Goal: Task Accomplishment & Management: Manage account settings

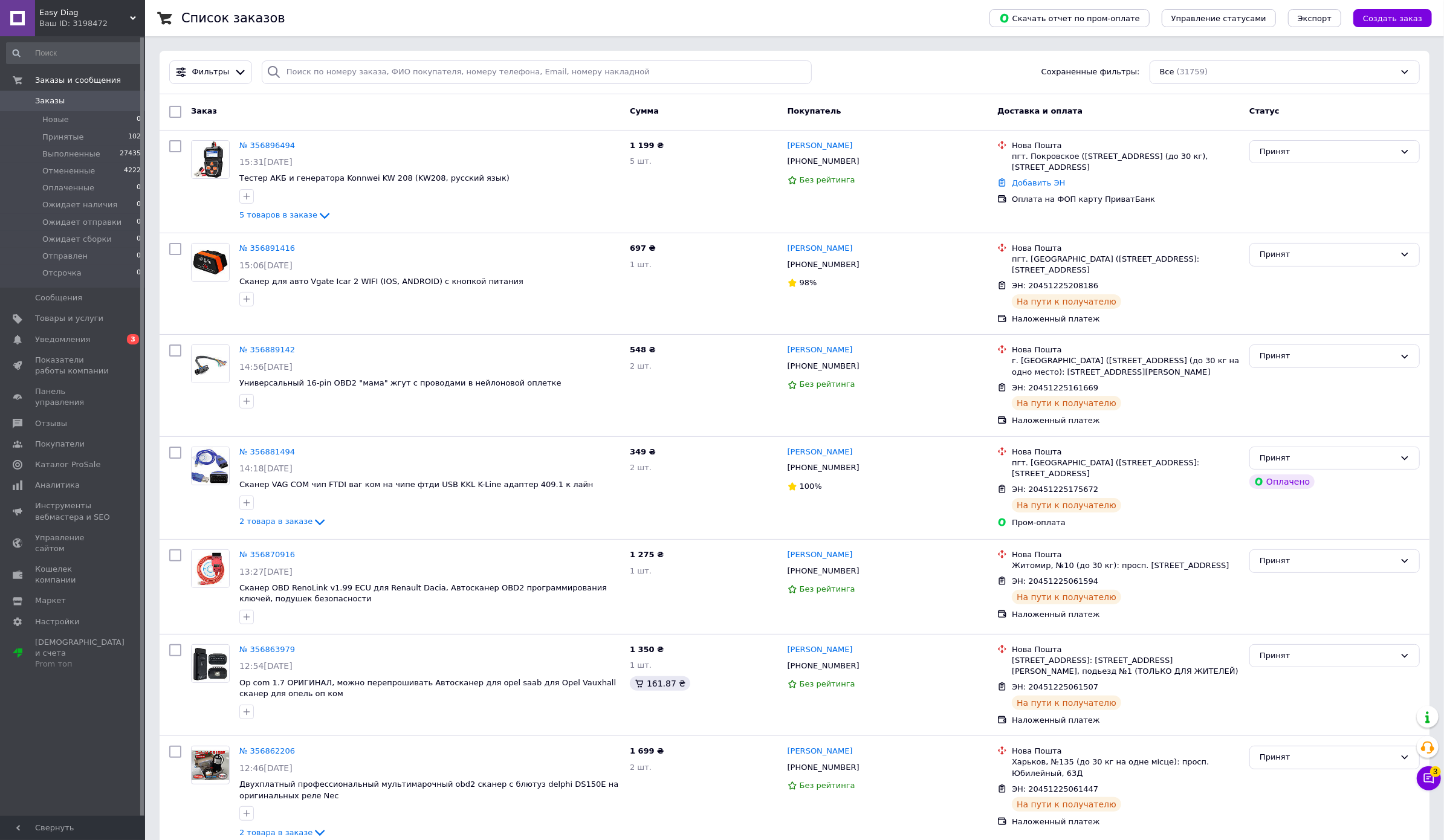
click at [81, 10] on span "Easy Diag" at bounding box center [85, 12] width 91 height 11
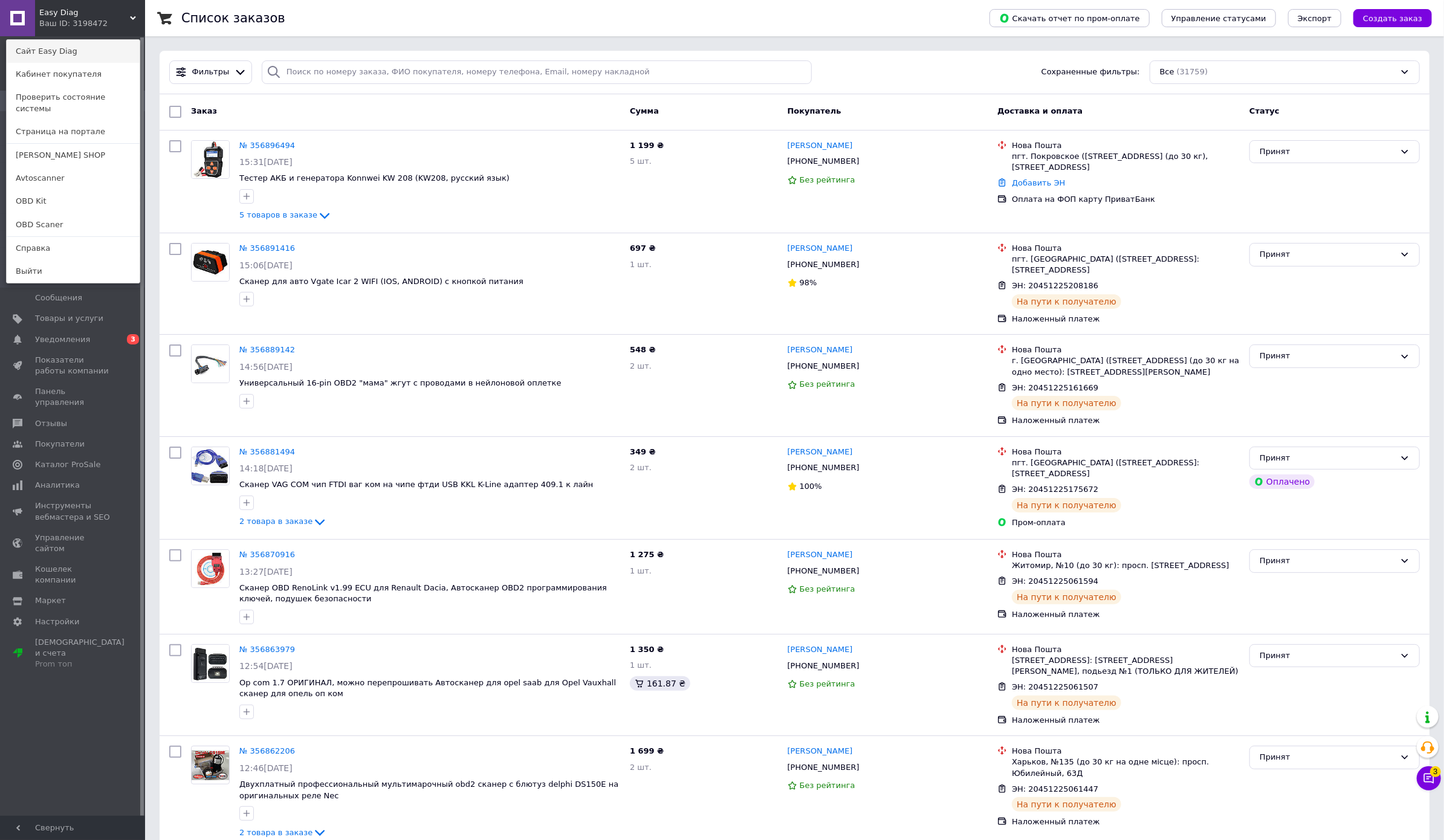
click at [80, 54] on link "Сайт Easy Diag" at bounding box center [73, 51] width 133 height 23
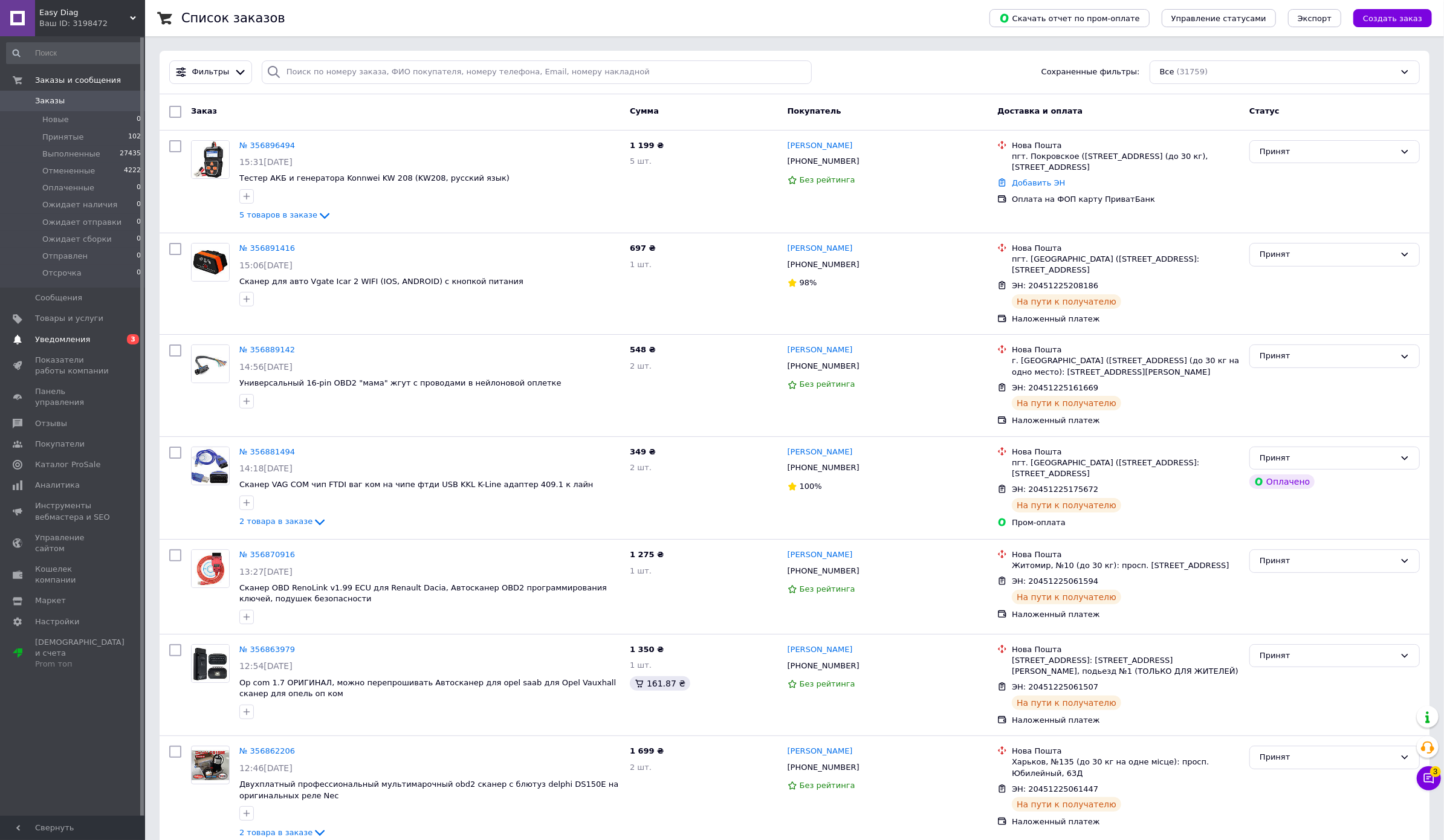
click at [83, 334] on span "Уведомления" at bounding box center [63, 339] width 55 height 11
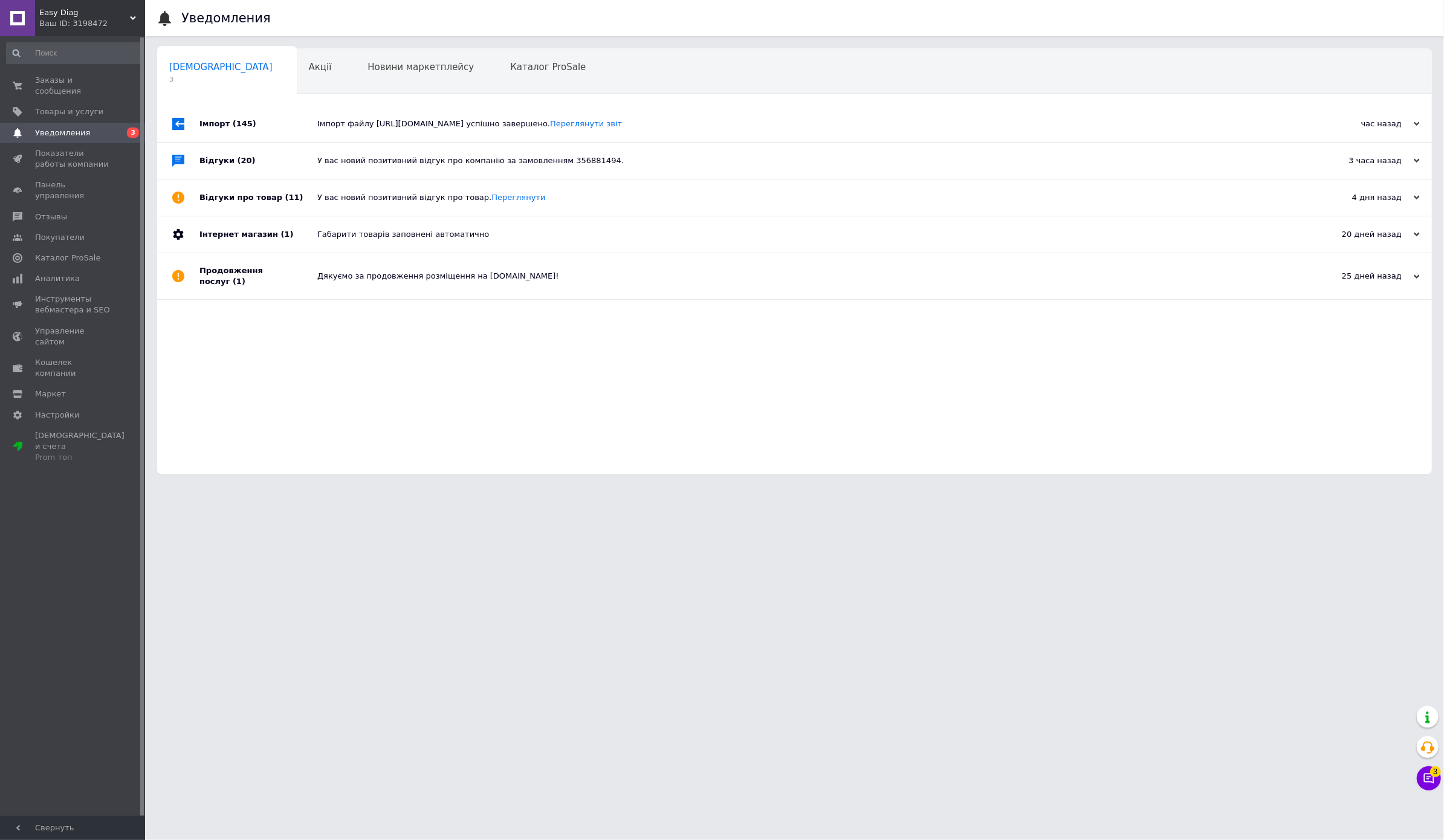
click at [539, 114] on div "Імпорт файлу [URL][DOMAIN_NAME] успішно завершено. Переглянути звіт" at bounding box center [808, 124] width 981 height 36
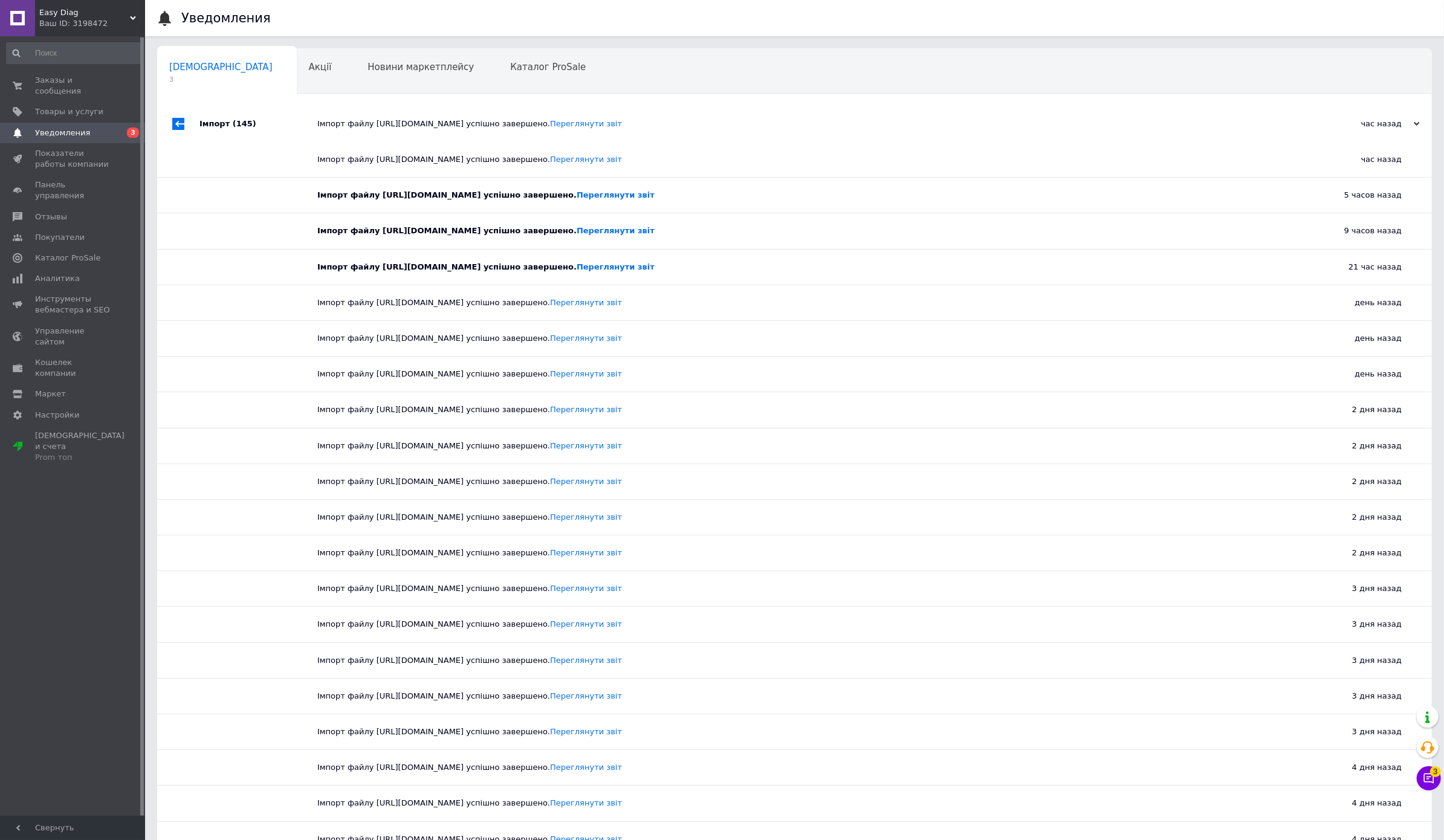
click at [539, 114] on div "Імпорт файлу [URL][DOMAIN_NAME] успішно завершено. Переглянути звіт" at bounding box center [808, 124] width 981 height 36
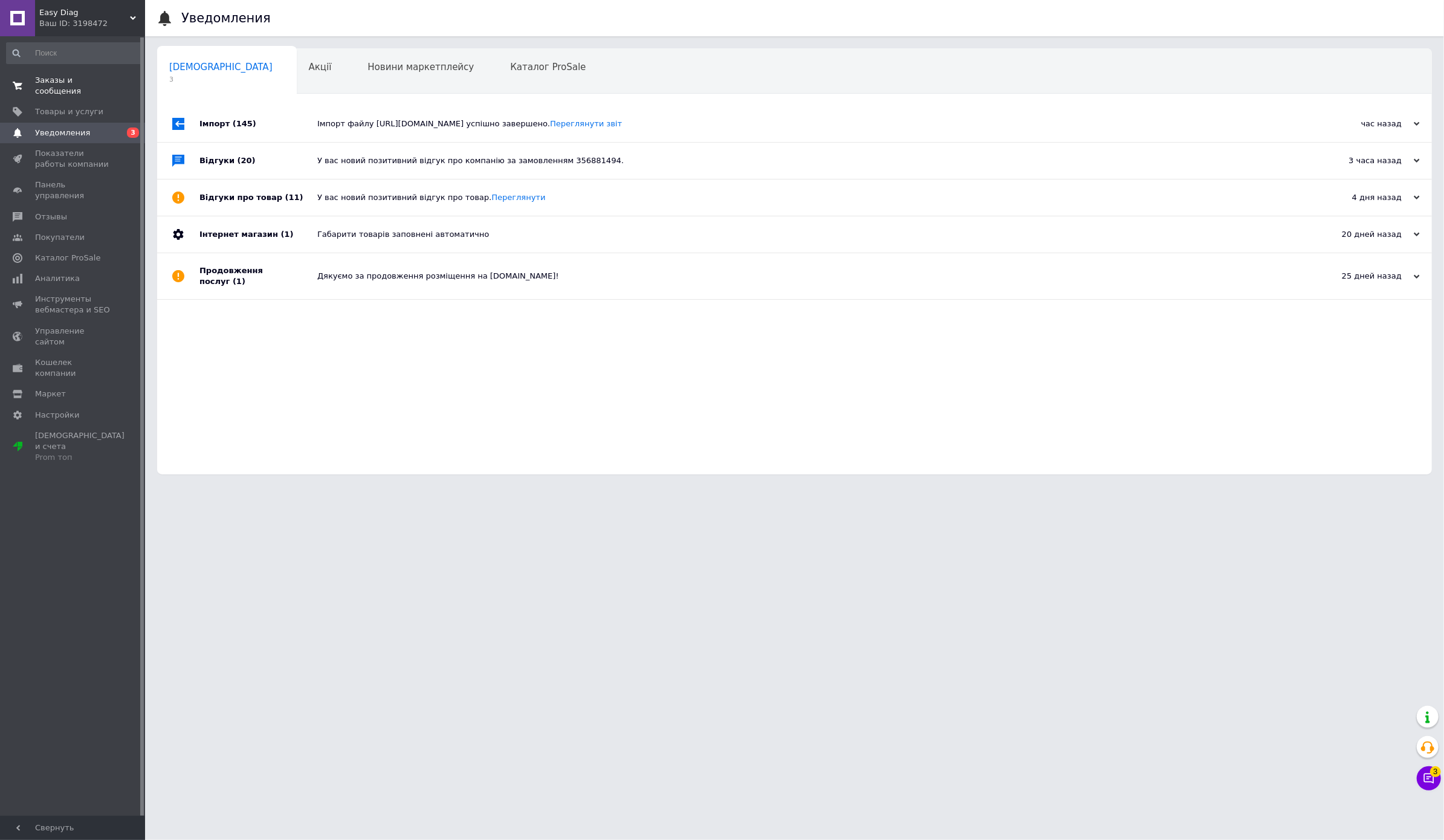
click at [63, 87] on span "Заказы и сообщения" at bounding box center [73, 86] width 77 height 22
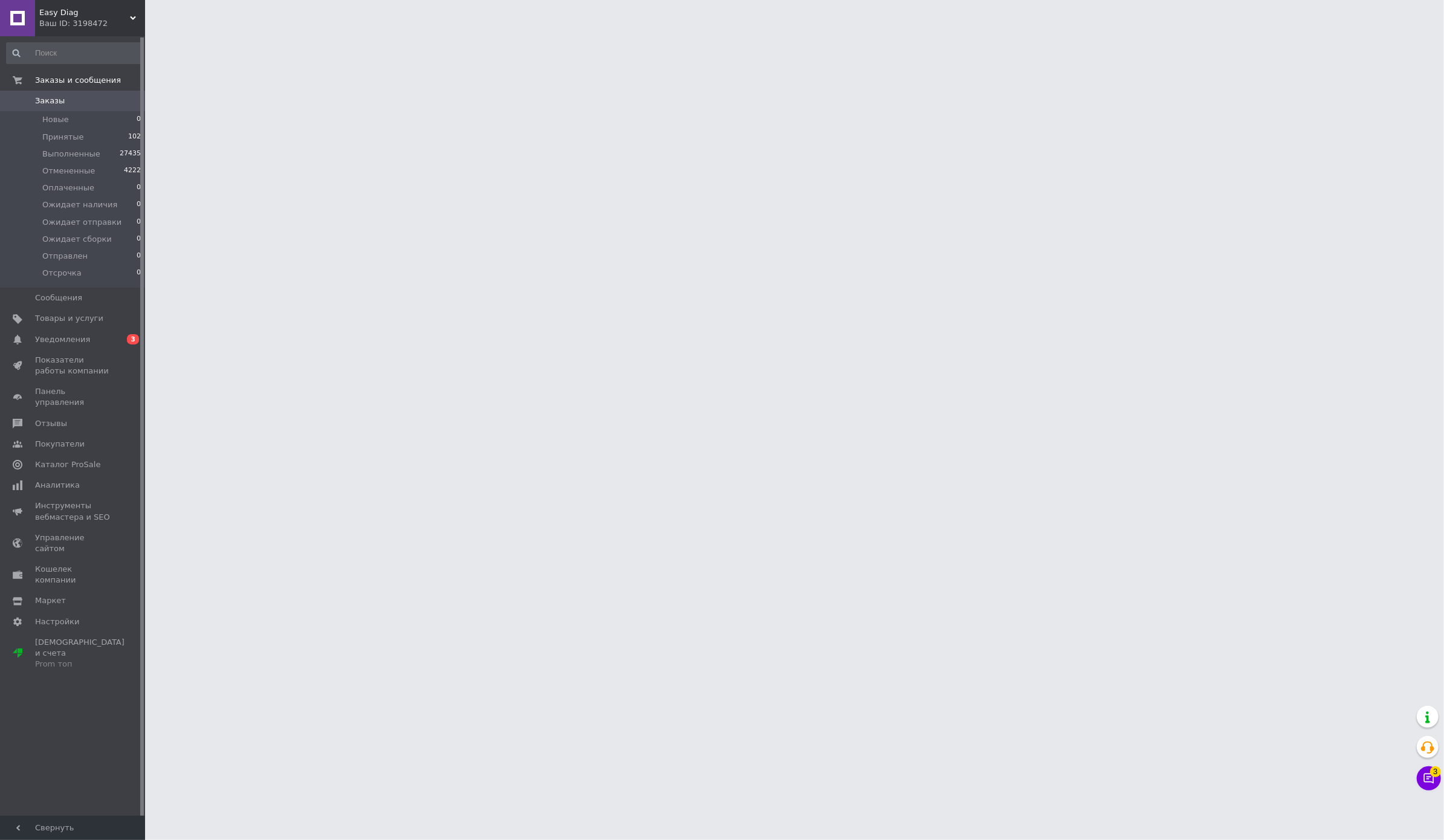
click at [107, 10] on span "Easy Diag" at bounding box center [85, 12] width 91 height 11
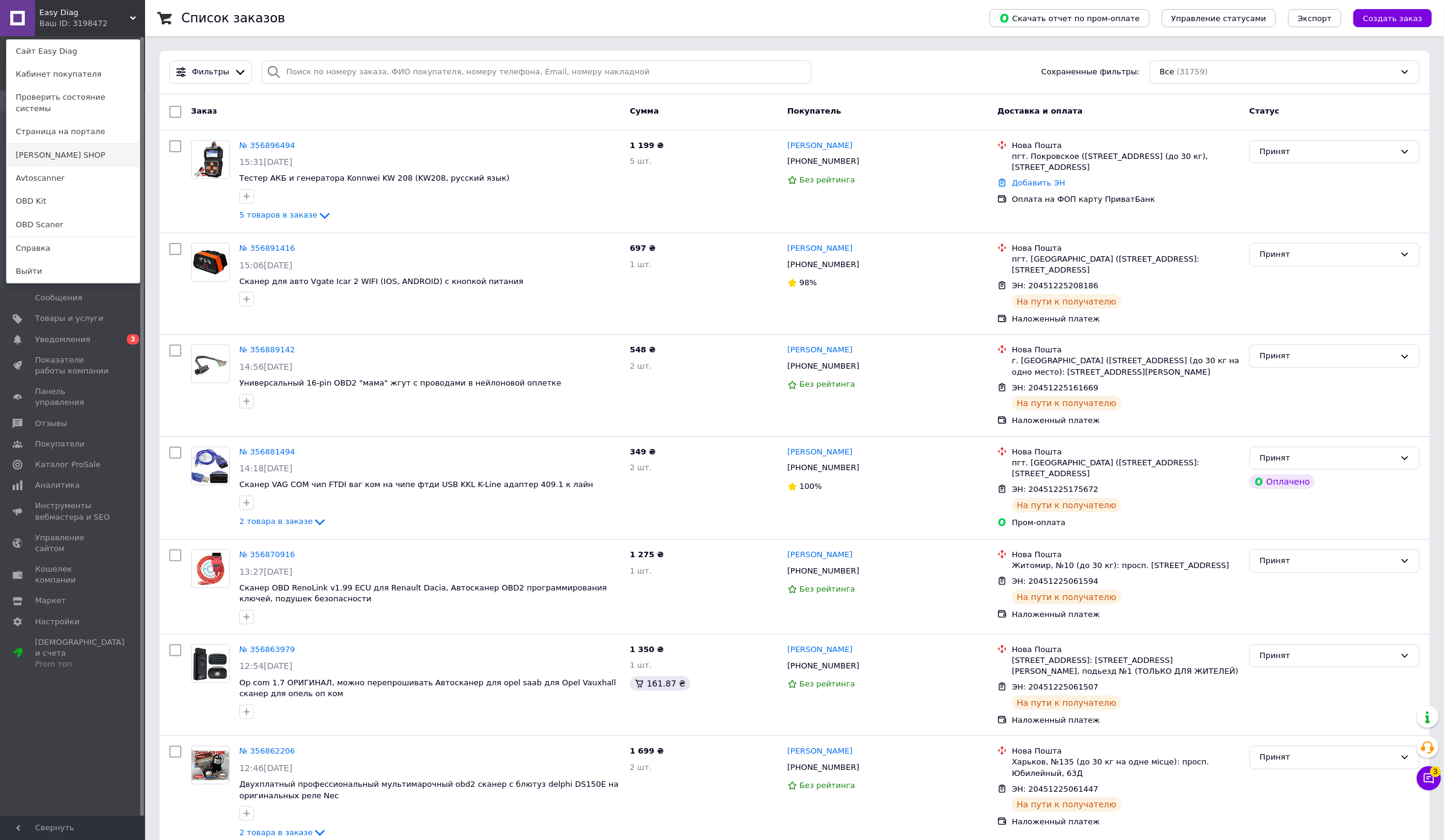
click at [68, 149] on link "[PERSON_NAME] SHOP" at bounding box center [73, 155] width 133 height 23
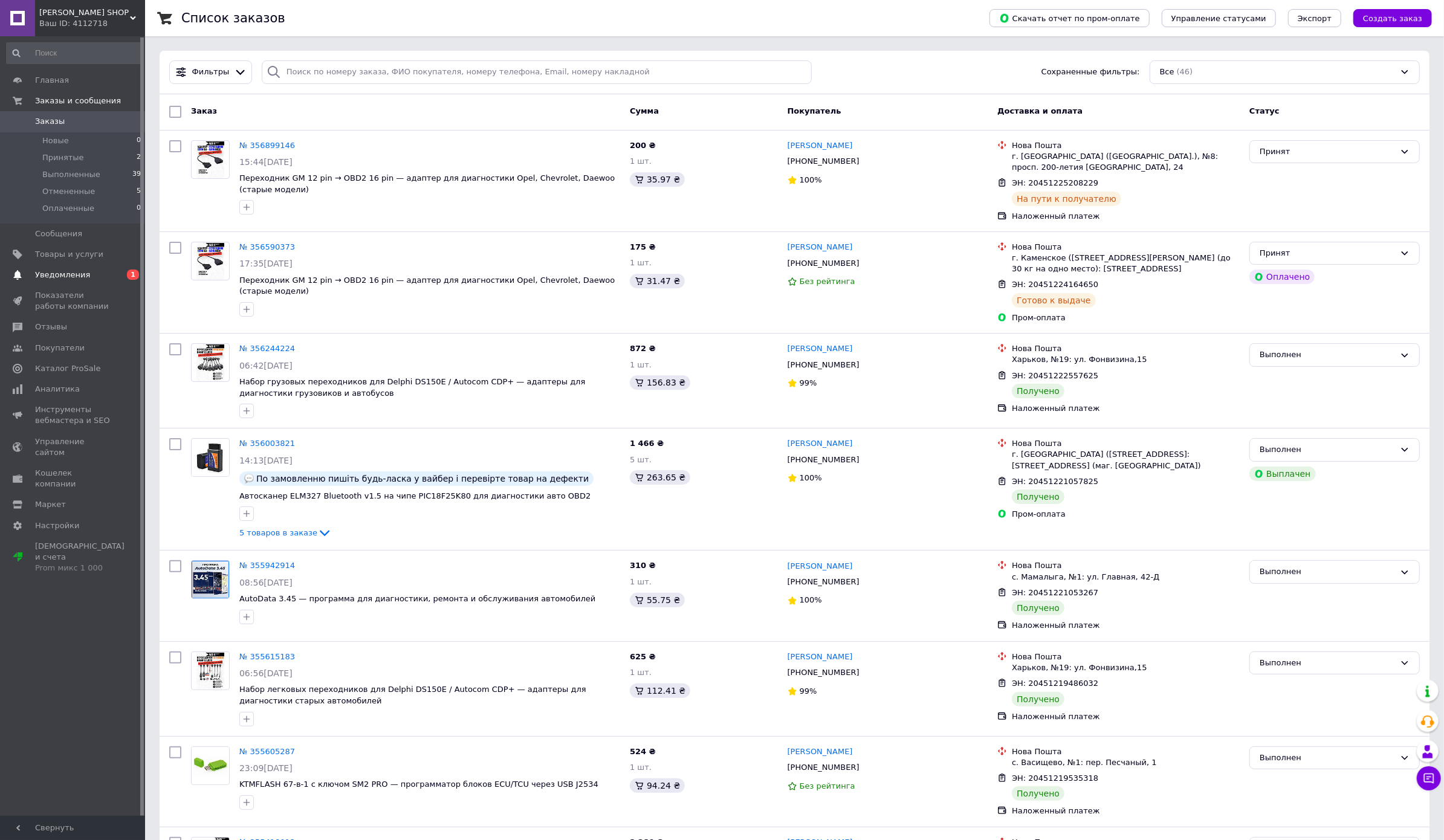
click at [65, 270] on span "Уведомления" at bounding box center [63, 275] width 55 height 11
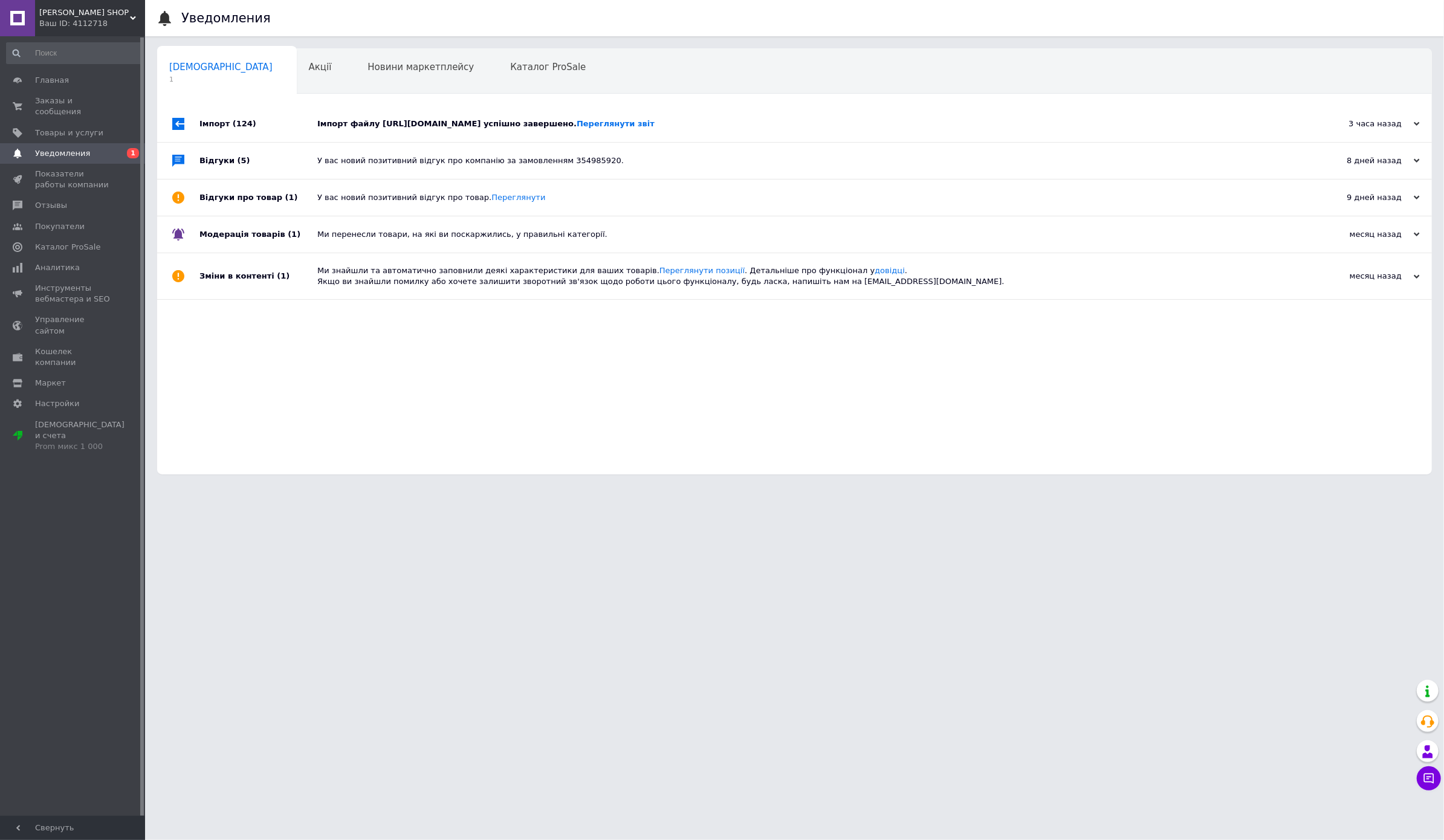
click at [407, 140] on div "Імпорт файлу https://e-diag.salesdrive.me/export/yml/export.yml?publicKey=6ykOb…" at bounding box center [808, 124] width 981 height 36
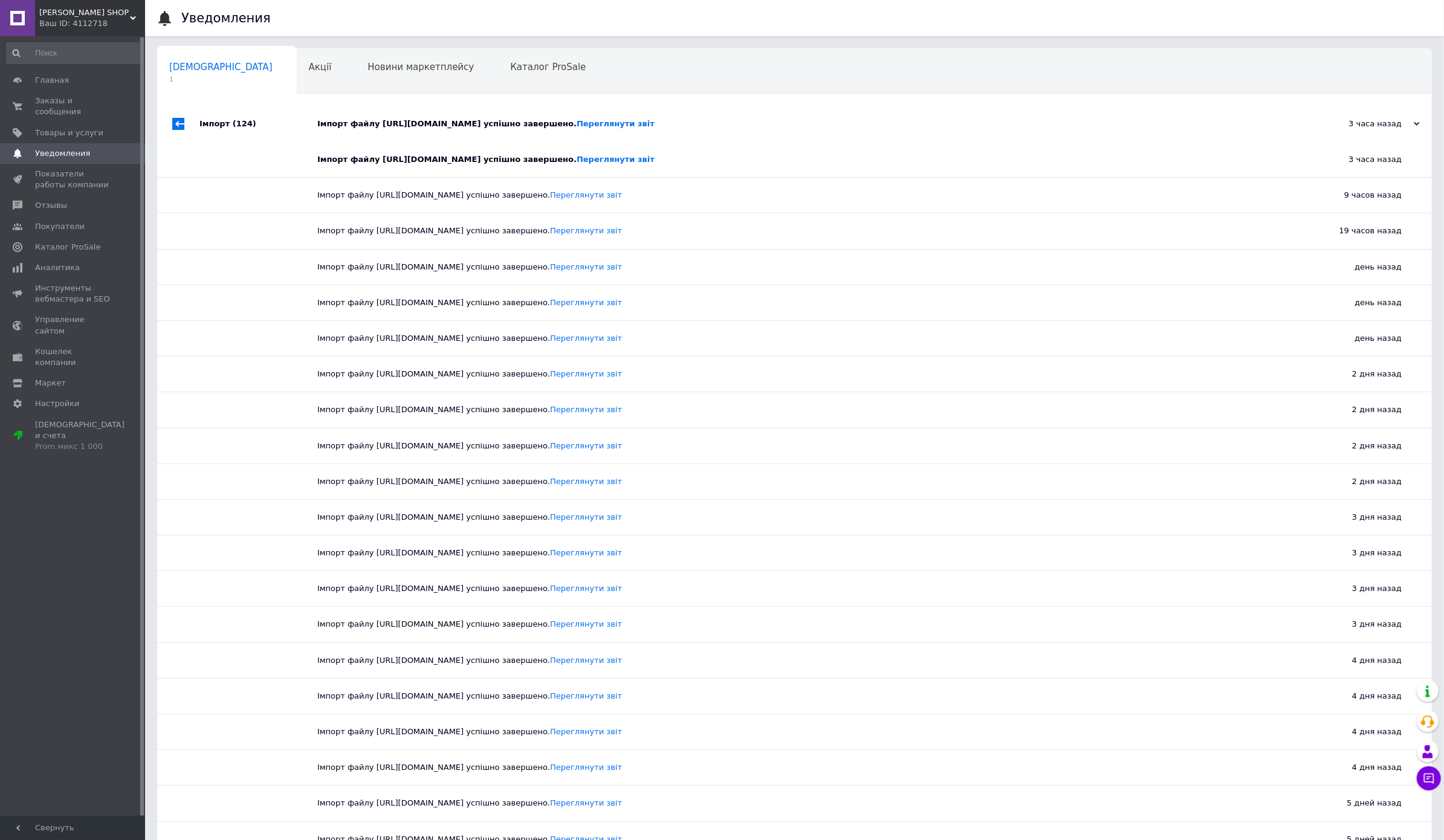
click at [407, 140] on div "Імпорт файлу https://e-diag.salesdrive.me/export/yml/export.yml?publicKey=6ykOb…" at bounding box center [808, 124] width 981 height 36
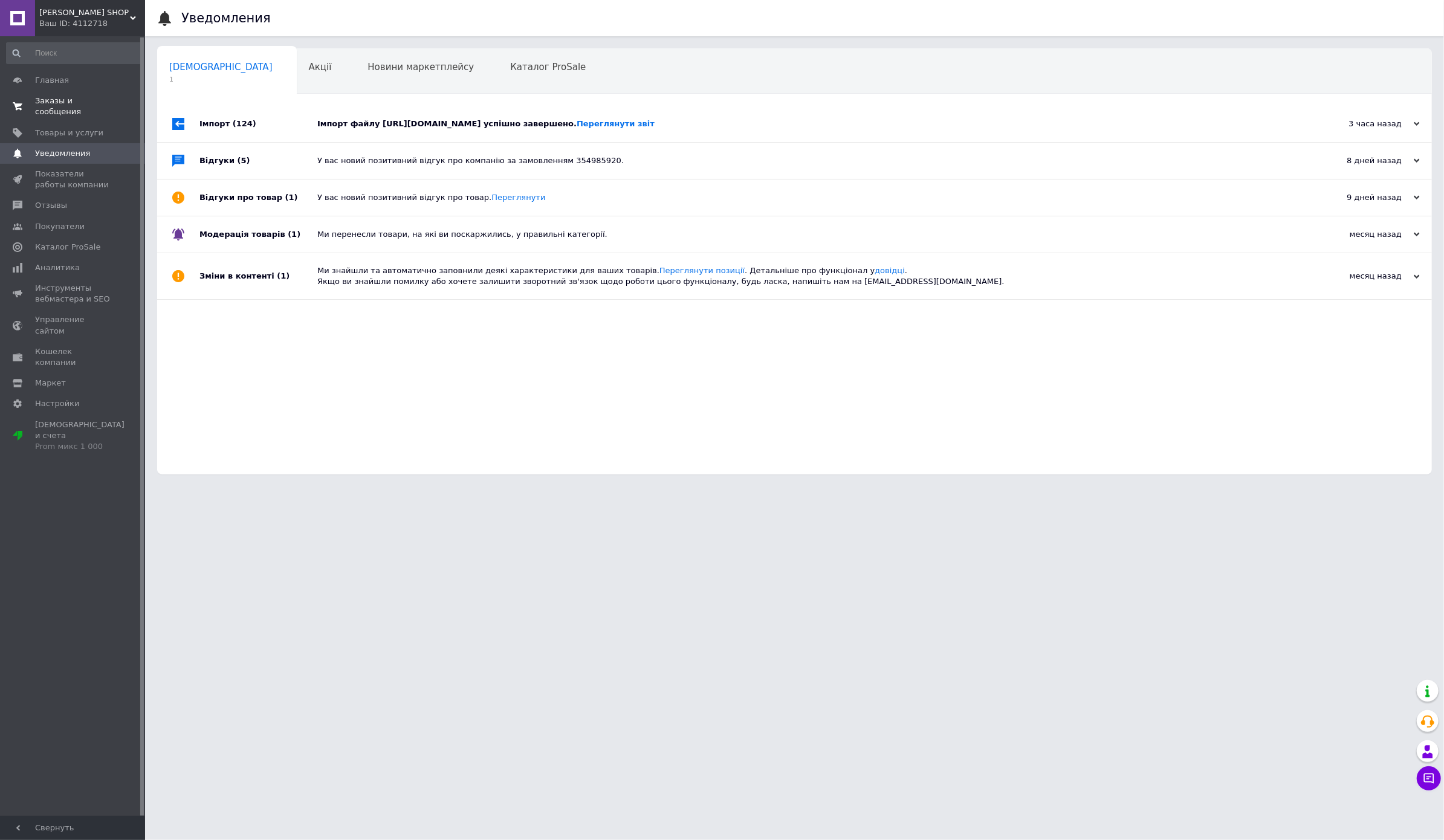
click at [61, 97] on span "Заказы и сообщения" at bounding box center [73, 106] width 77 height 22
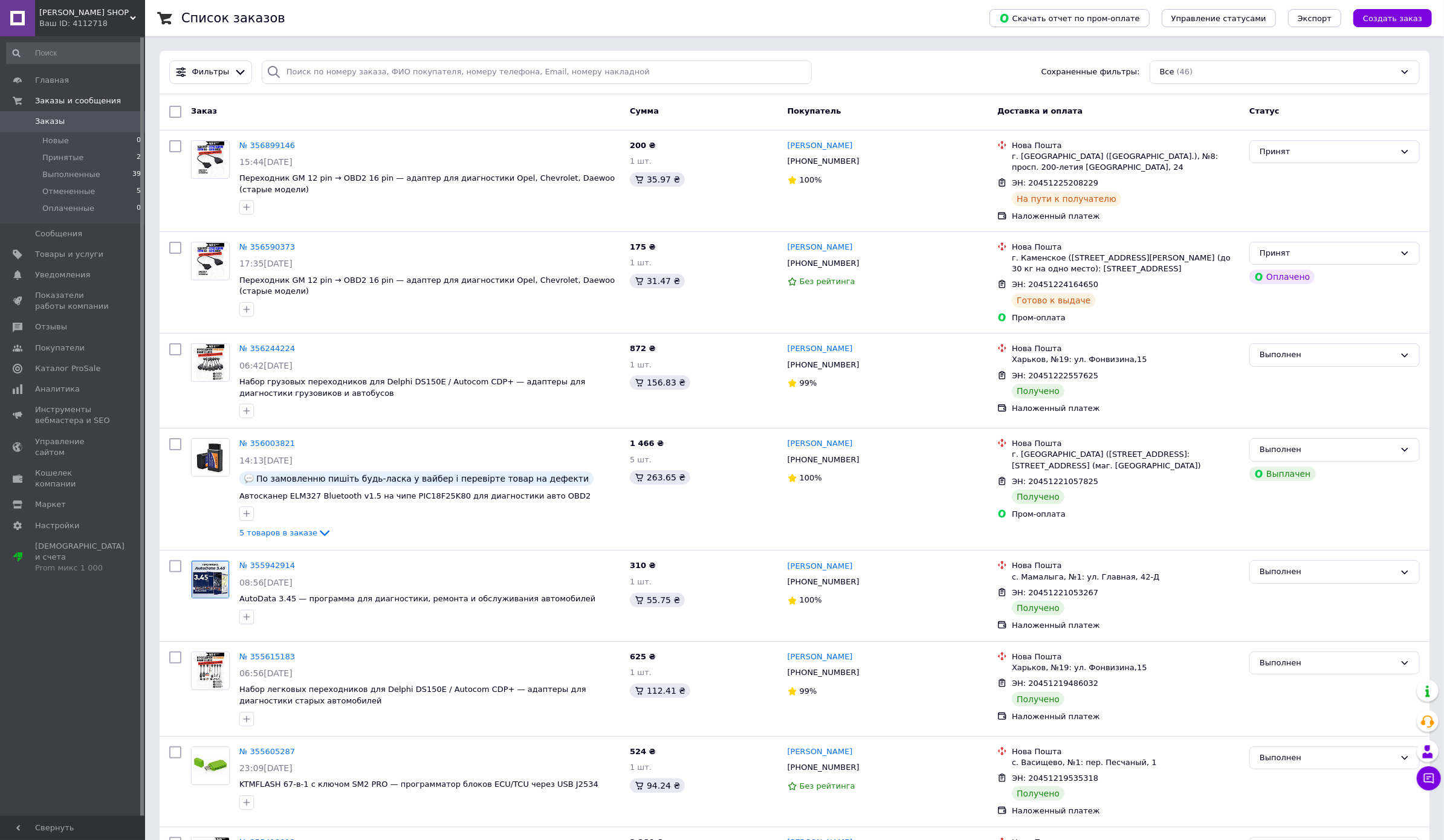
click at [107, 19] on div "Ваш ID: 4112718" at bounding box center [92, 24] width 106 height 11
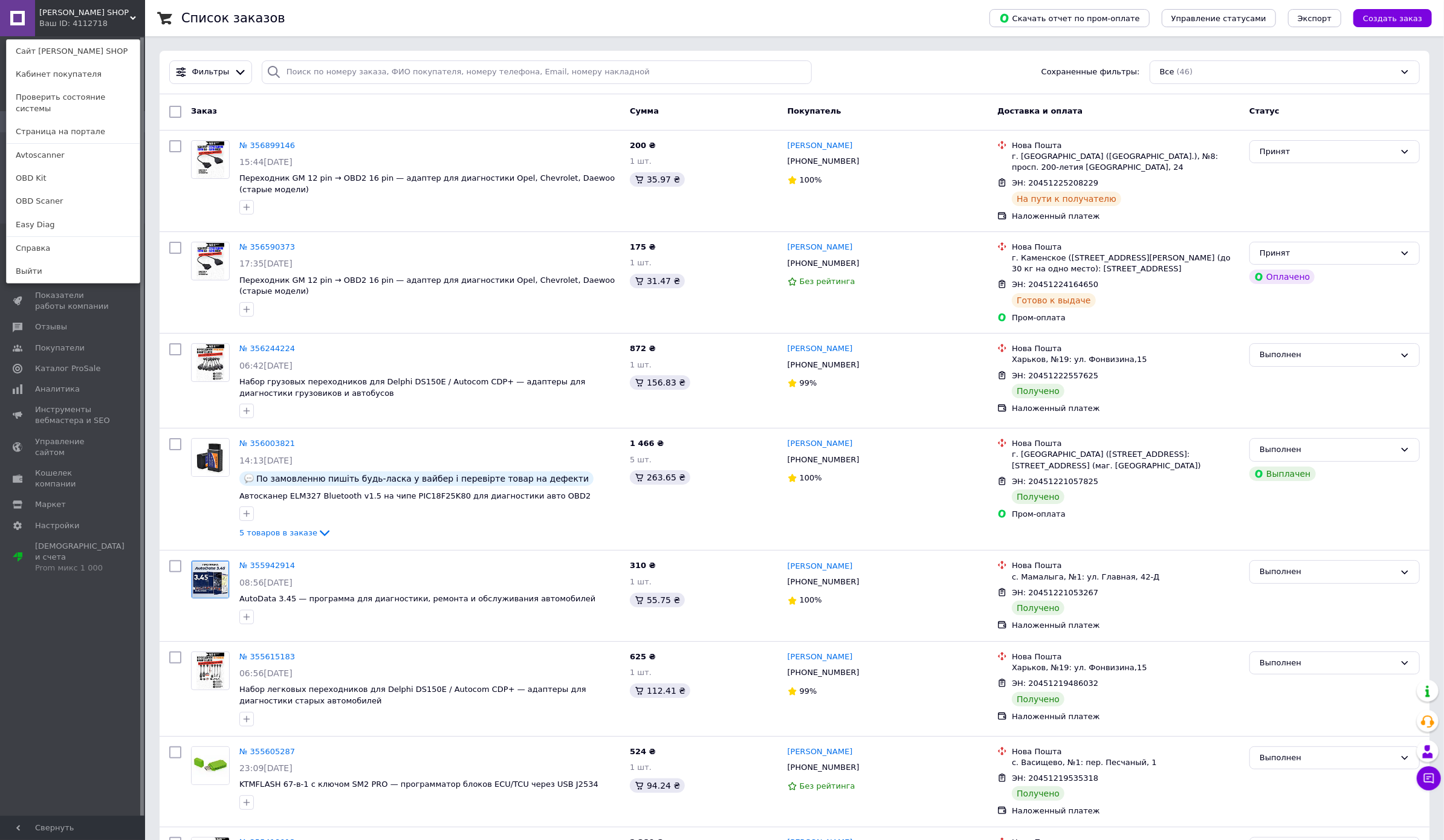
click at [305, 20] on div "Список заказов" at bounding box center [573, 18] width 784 height 36
click at [124, 12] on div "KARN SHOP Ваш ID: 4112718 Сайт KARN SHOP Кабинет покупателя Проверить состояние…" at bounding box center [72, 18] width 145 height 36
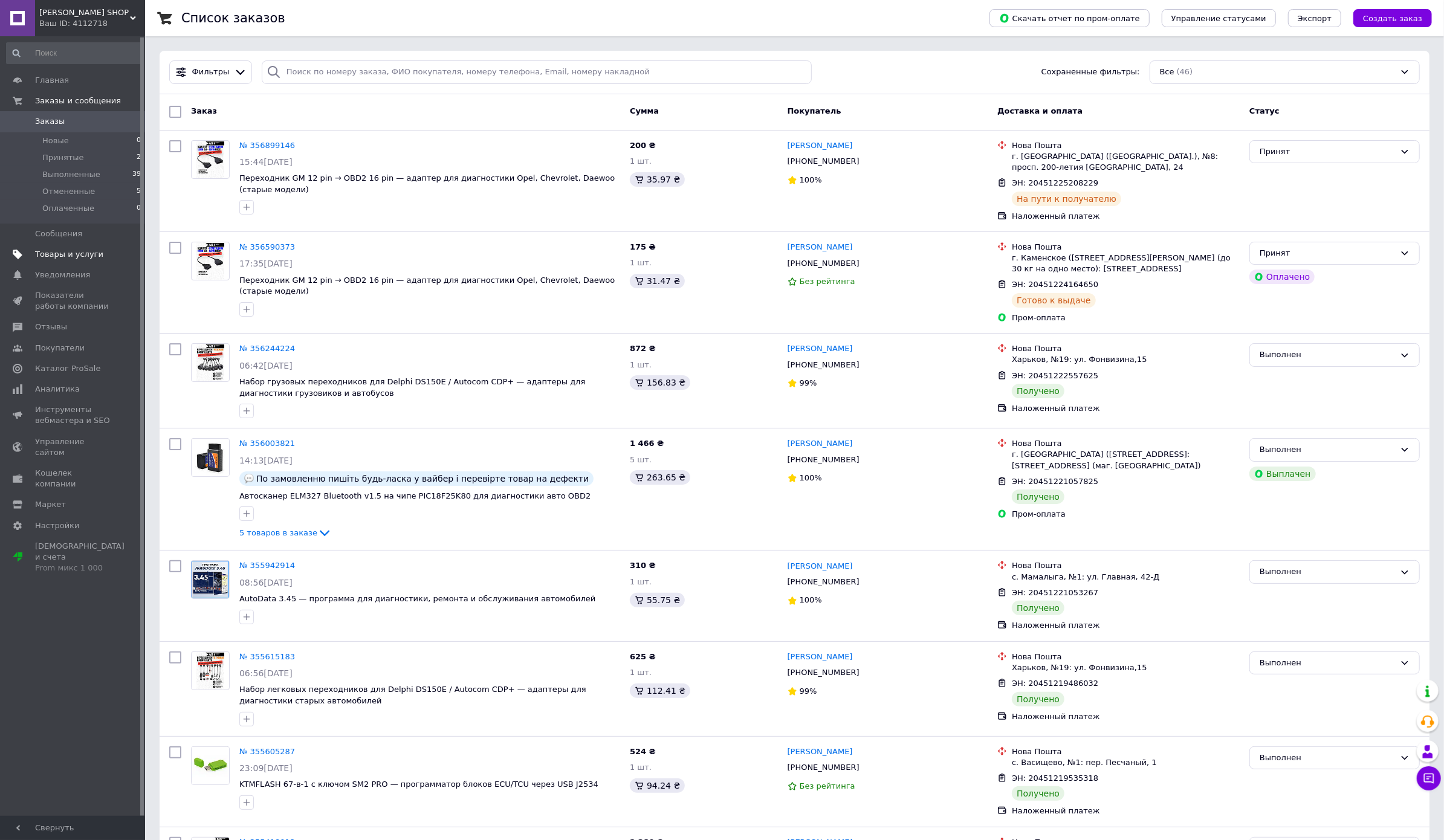
click at [70, 249] on span "Товары и услуги" at bounding box center [69, 254] width 68 height 11
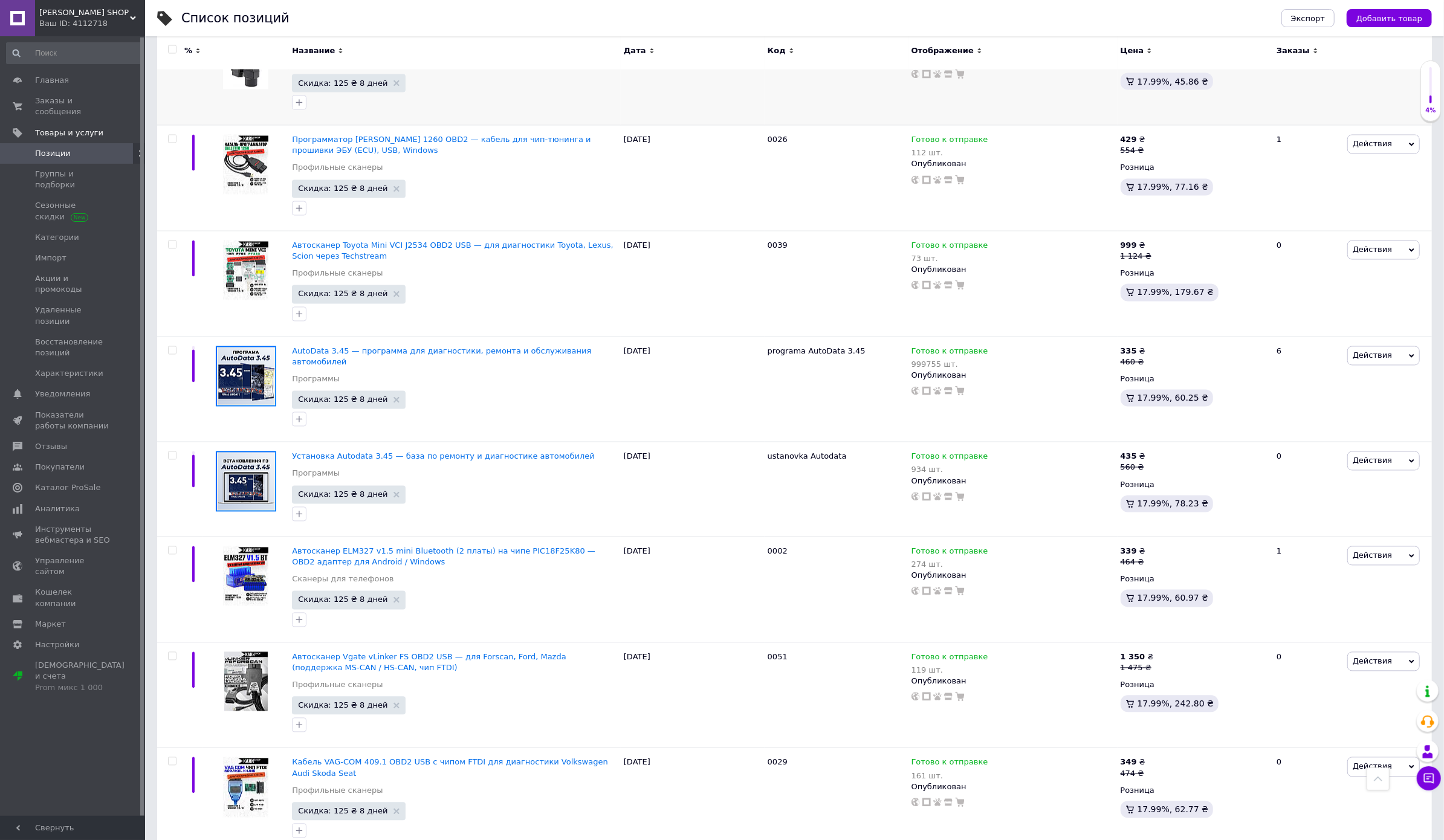
scroll to position [2072, 0]
